Goal: Information Seeking & Learning: Learn about a topic

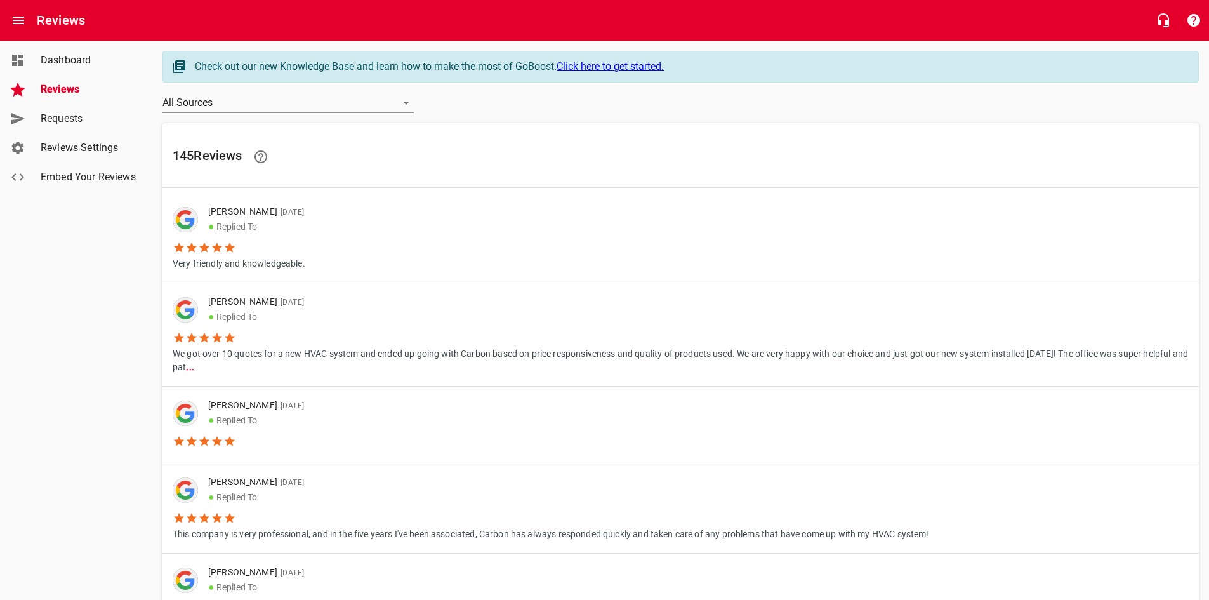
click at [89, 91] on span "Reviews" at bounding box center [89, 89] width 96 height 15
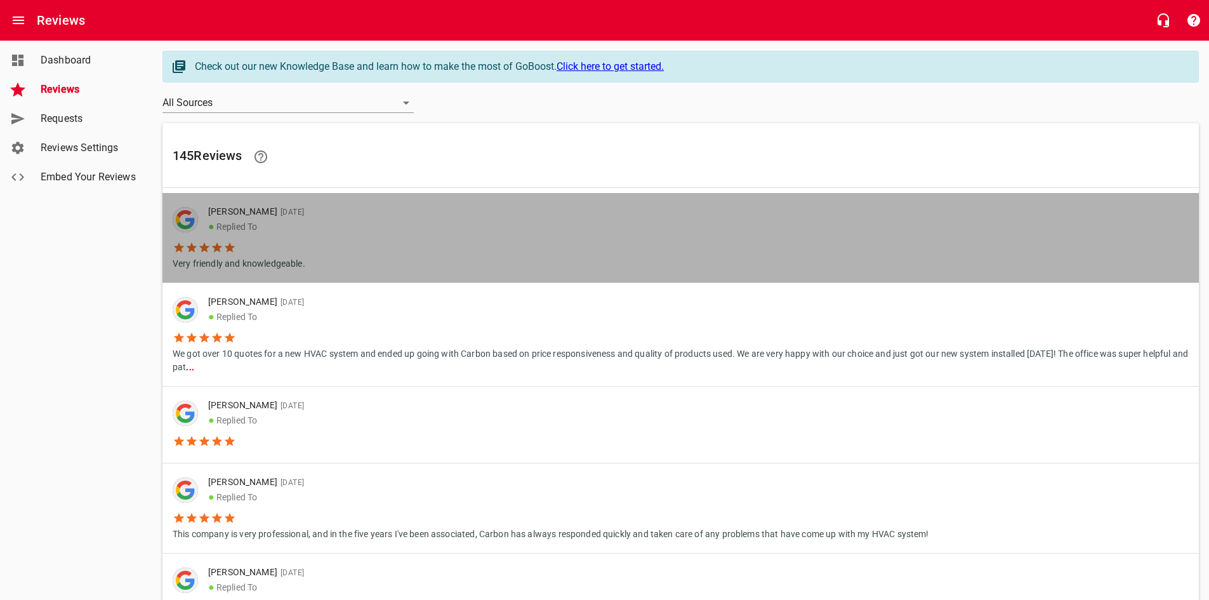
click at [265, 239] on li "Very friendly and knowledgeable." at bounding box center [244, 252] width 142 height 36
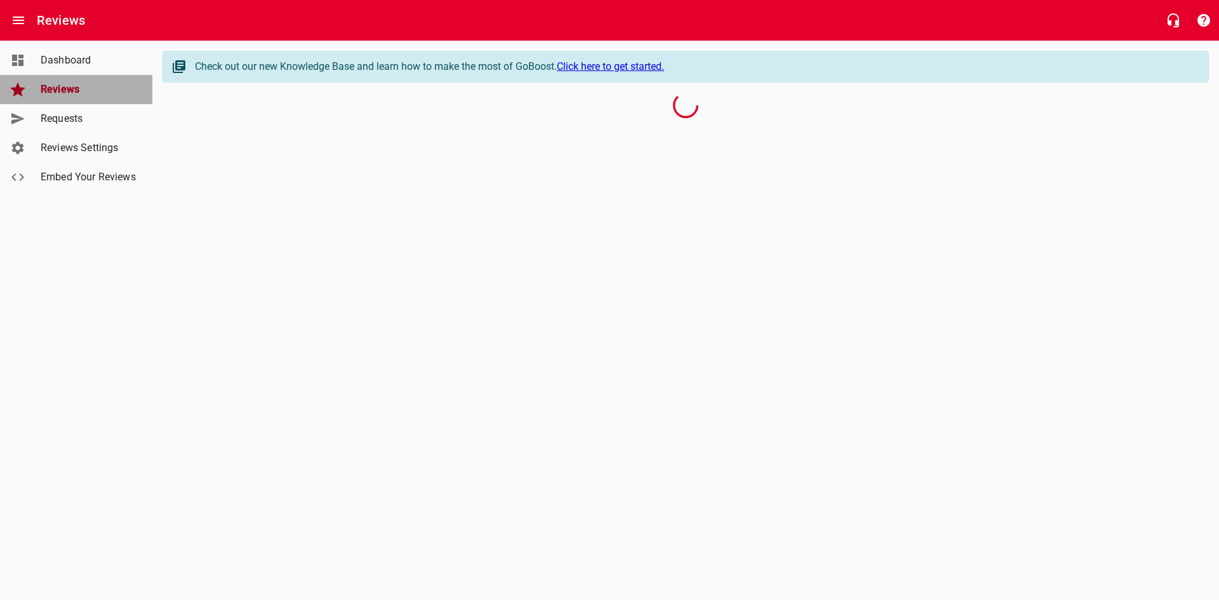
click at [67, 81] on link "Reviews" at bounding box center [76, 89] width 152 height 29
